Goal: Task Accomplishment & Management: Manage account settings

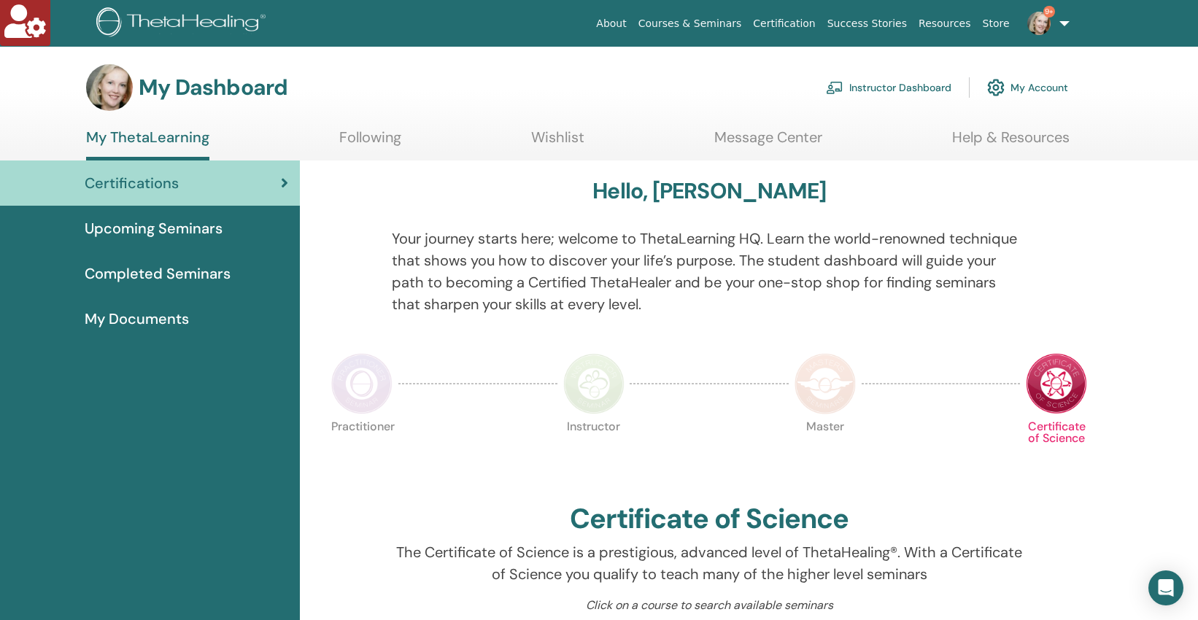
click at [895, 85] on link "Instructor Dashboard" at bounding box center [888, 88] width 125 height 32
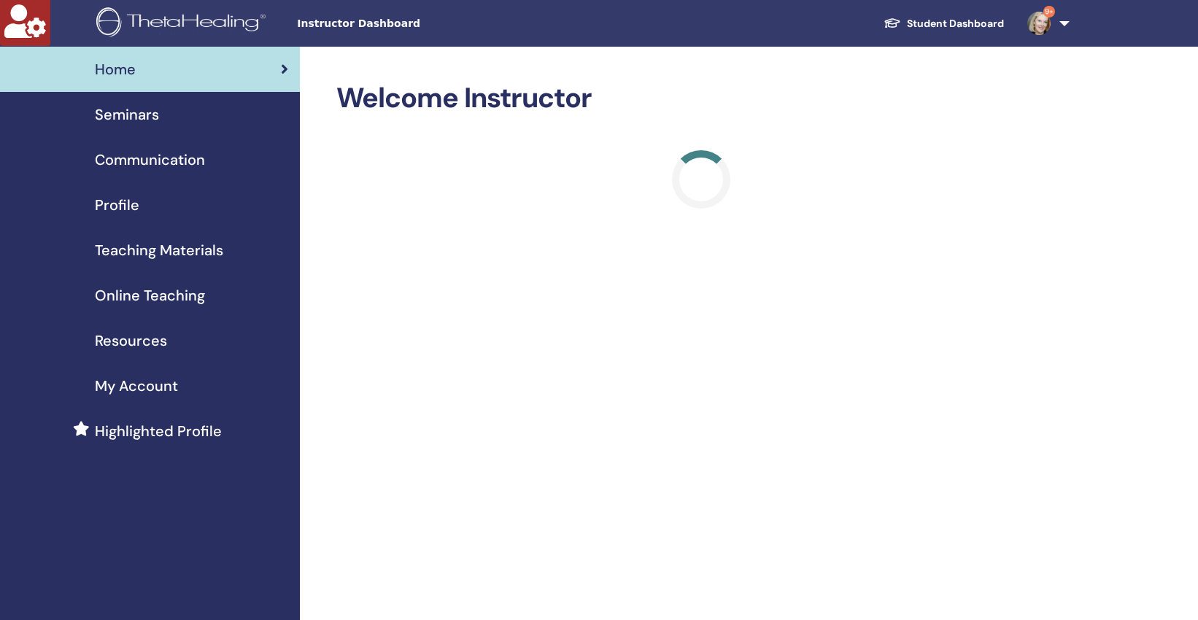
click at [102, 202] on span "Profile" at bounding box center [117, 205] width 45 height 22
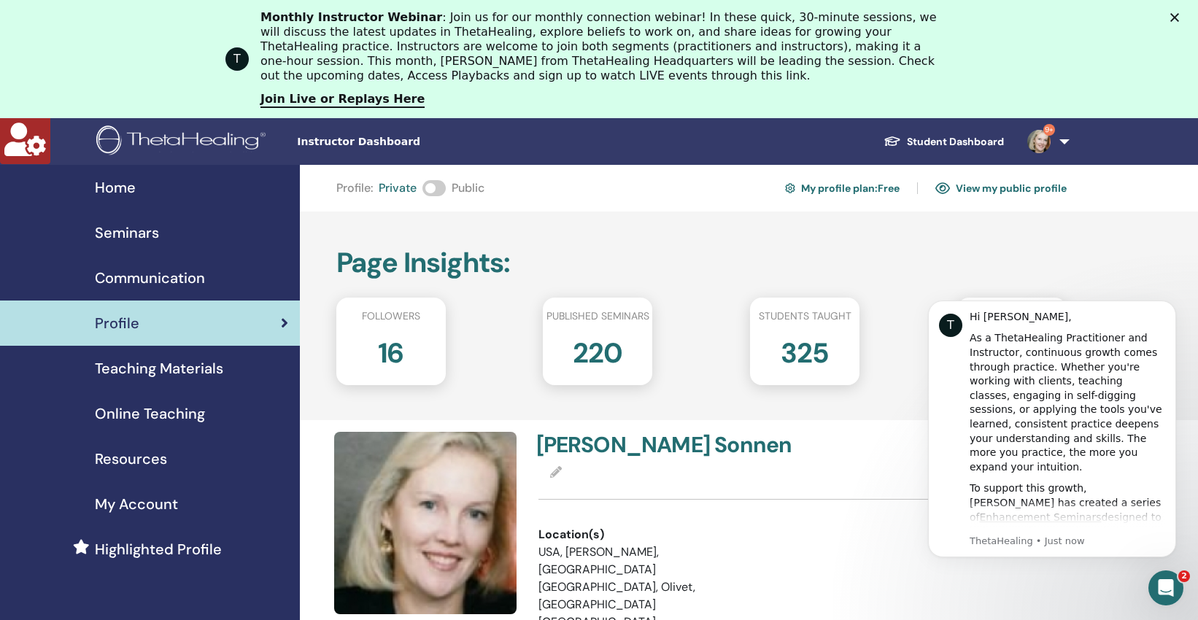
click at [1065, 141] on link "9+" at bounding box center [1046, 141] width 60 height 47
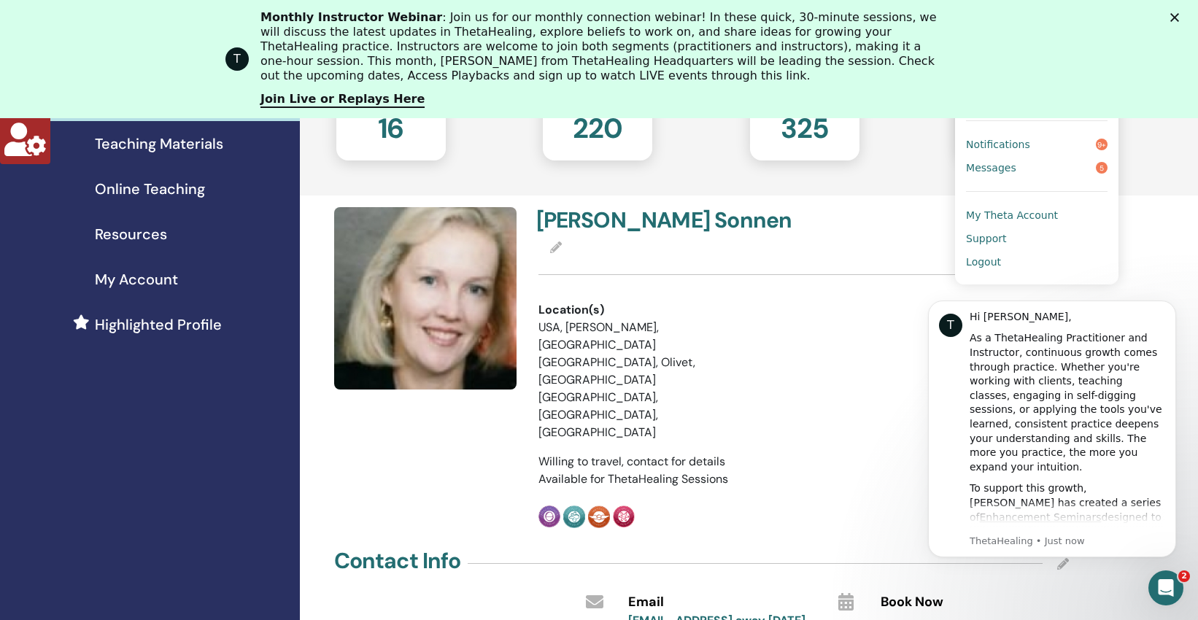
scroll to position [225, 0]
click at [1002, 209] on span "My Theta Account" at bounding box center [1012, 214] width 92 height 13
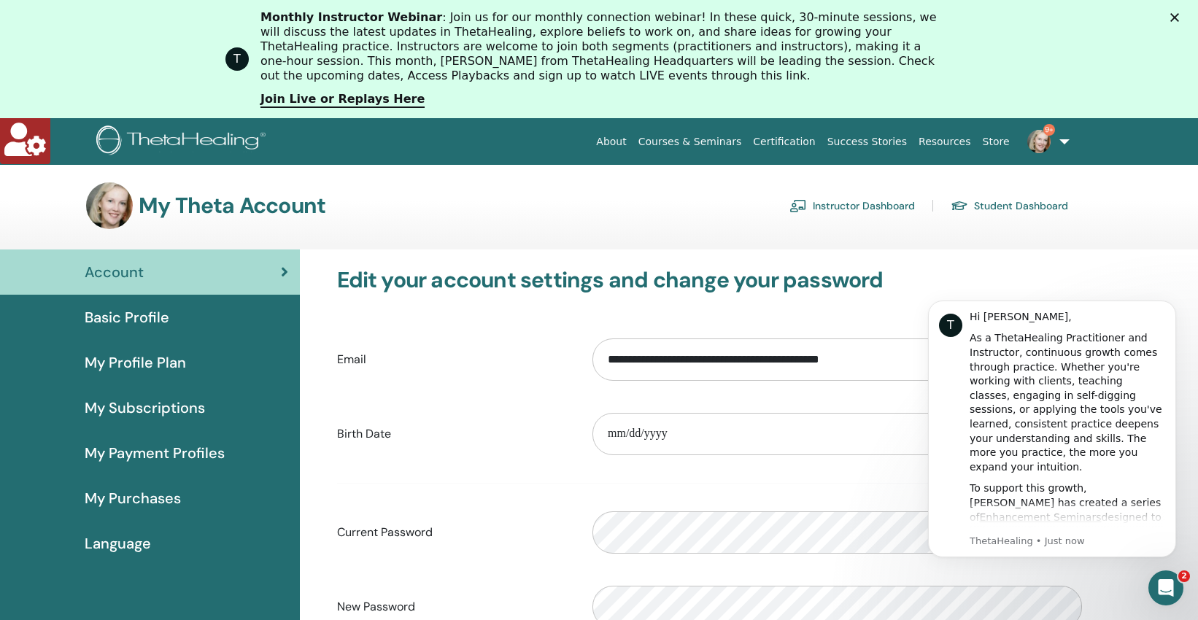
click at [115, 405] on span "My Subscriptions" at bounding box center [145, 408] width 120 height 22
